Goal: Information Seeking & Learning: Compare options

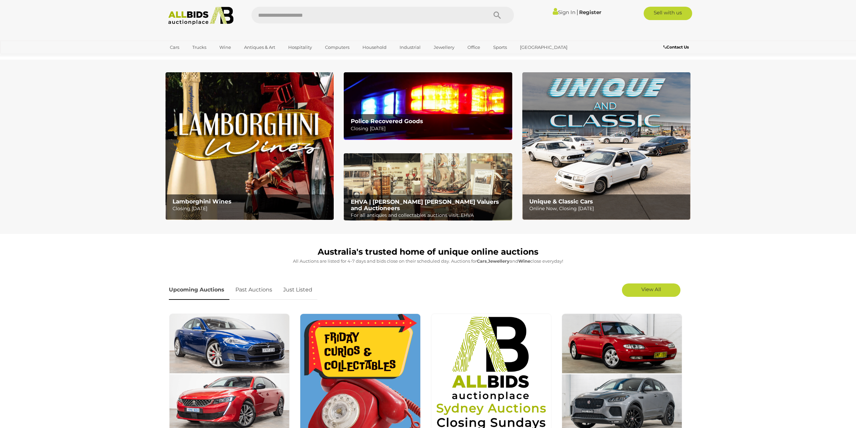
click at [313, 11] on input "text" at bounding box center [365, 15] width 229 height 17
type input "******"
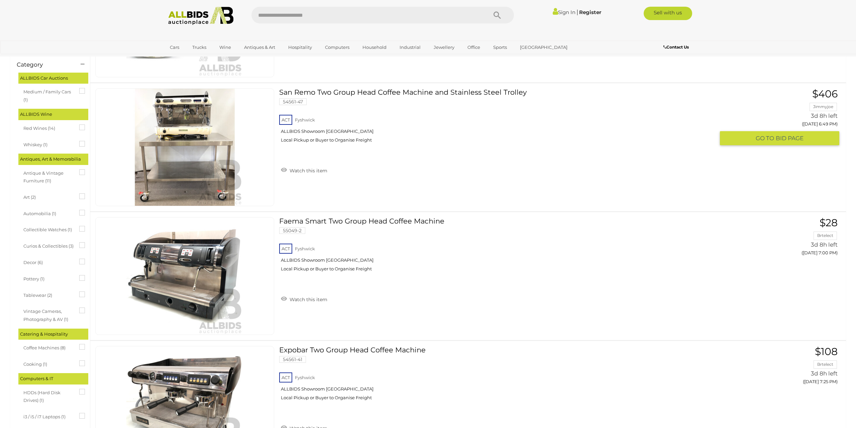
scroll to position [102, 0]
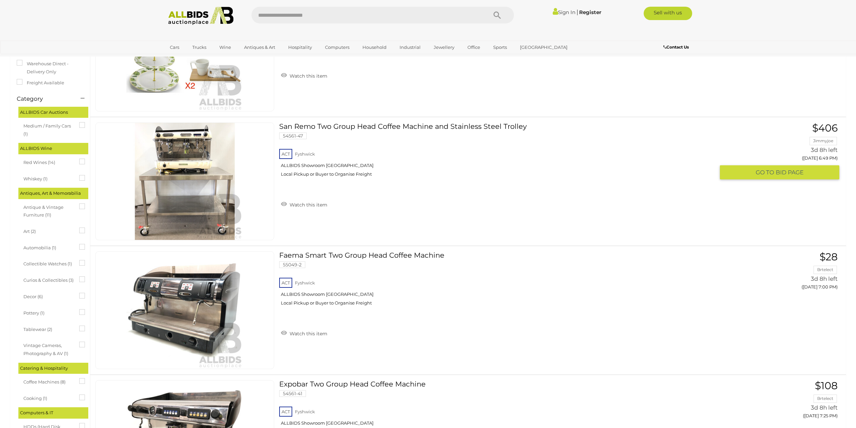
click at [408, 126] on link "San Remo Two Group Head Coffee Machine and Stainless Steel Trolley 54561-47 ACT…" at bounding box center [499, 152] width 431 height 60
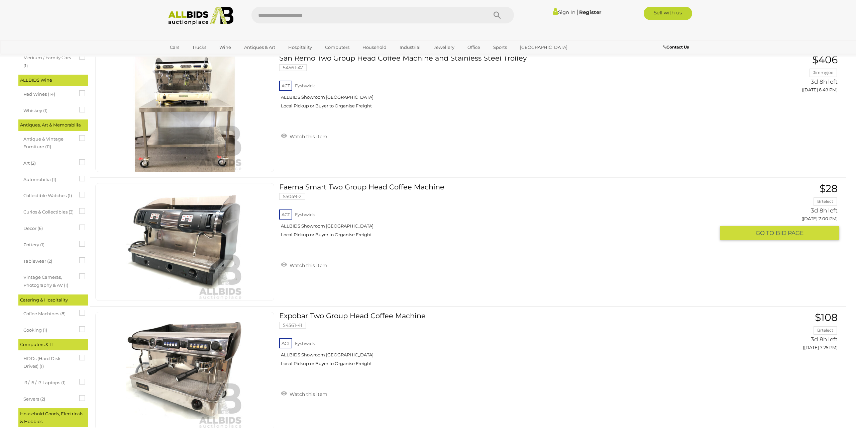
scroll to position [205, 0]
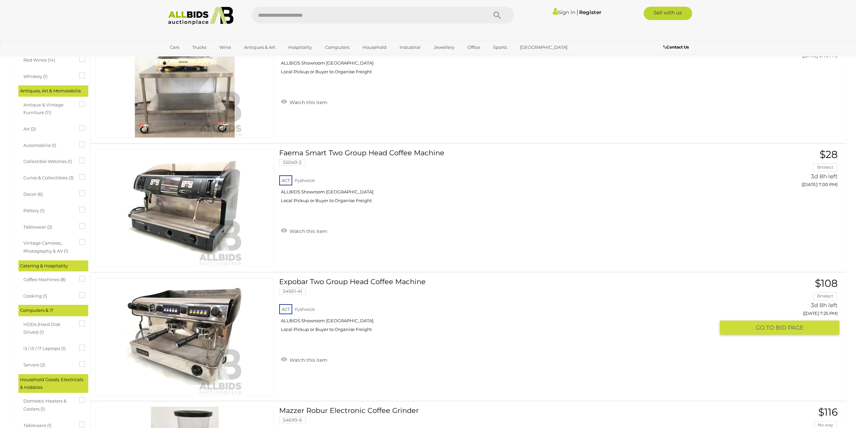
click at [347, 281] on link "Expobar Two Group Head Coffee Machine 54561-41 ACT Fyshwick ALLBIDS Showroom Fy…" at bounding box center [499, 307] width 431 height 60
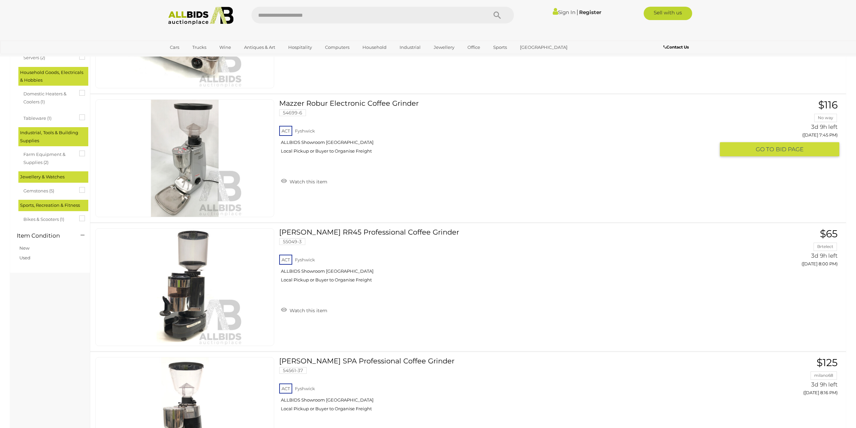
scroll to position [375, 0]
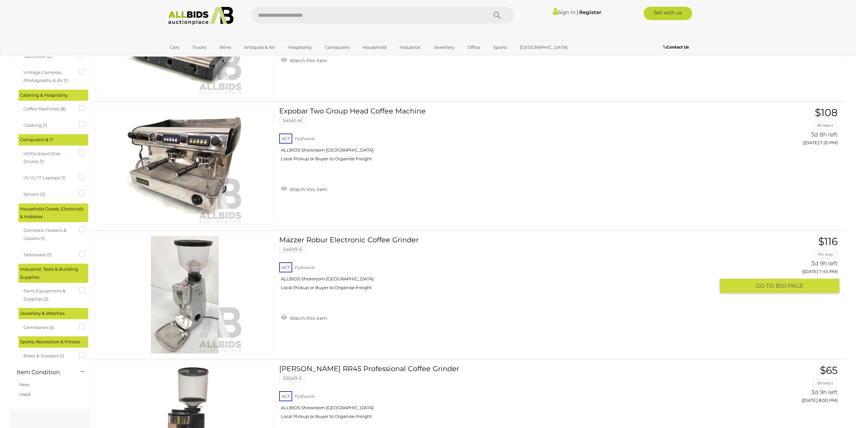
click at [344, 239] on link "Mazzer Robur Electronic Coffee Grinder 54699-6 ACT Fyshwick ALLBIDS Showroom Fy…" at bounding box center [499, 266] width 431 height 60
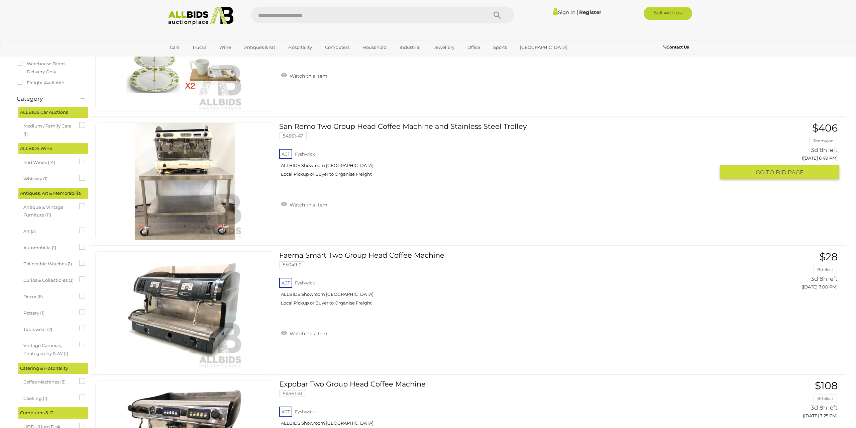
scroll to position [0, 0]
